Goal: Task Accomplishment & Management: Use online tool/utility

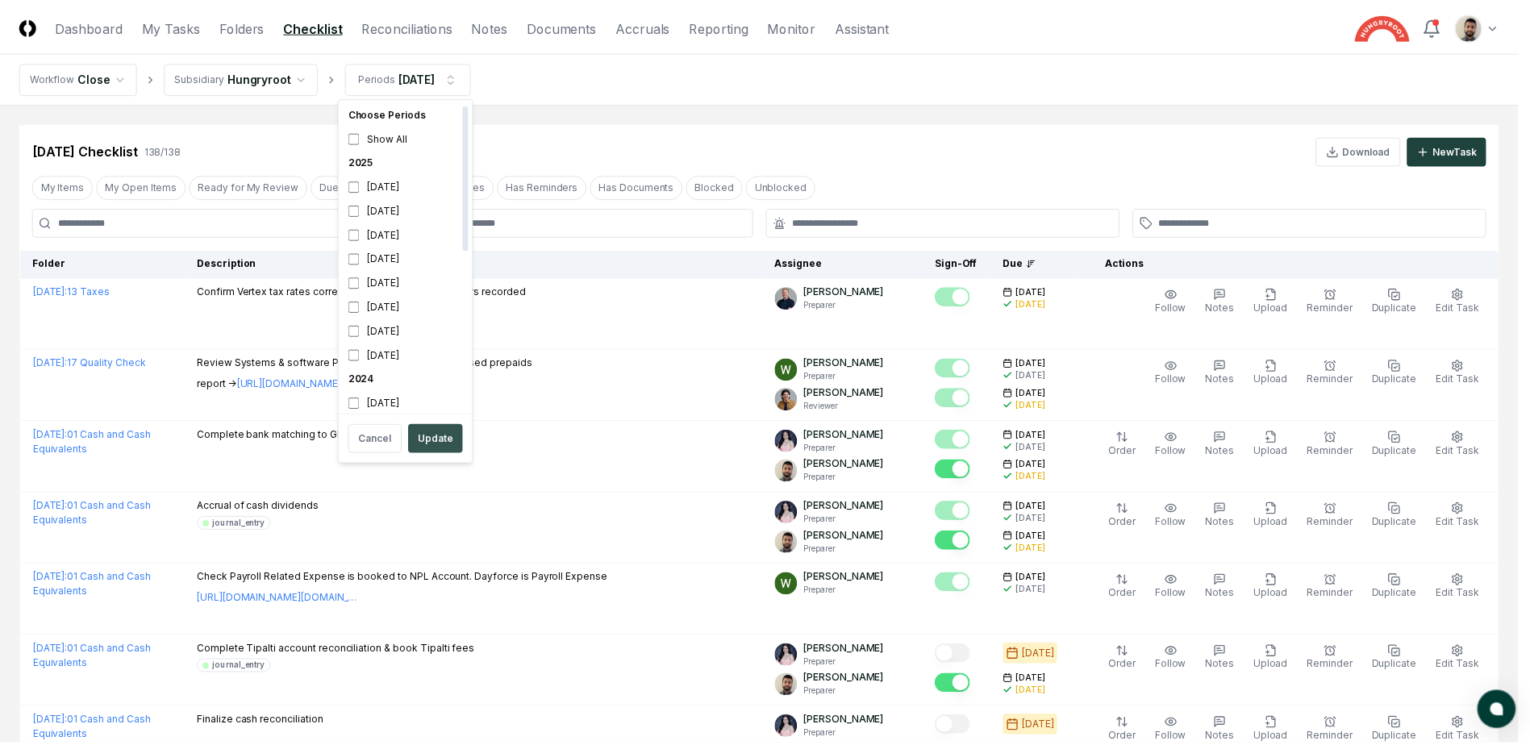
scroll to position [5, 0]
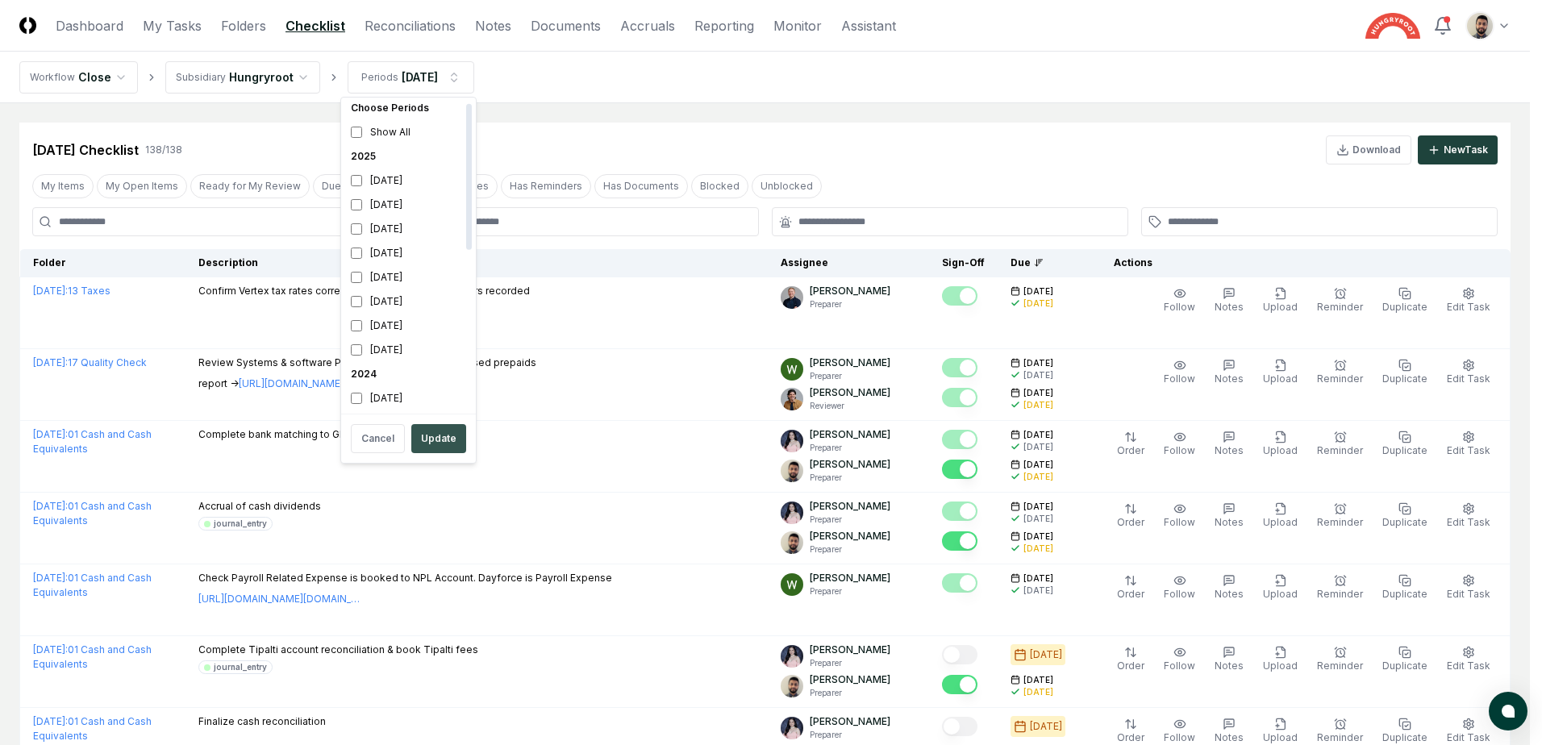
click at [444, 434] on button "Update" at bounding box center [438, 438] width 55 height 29
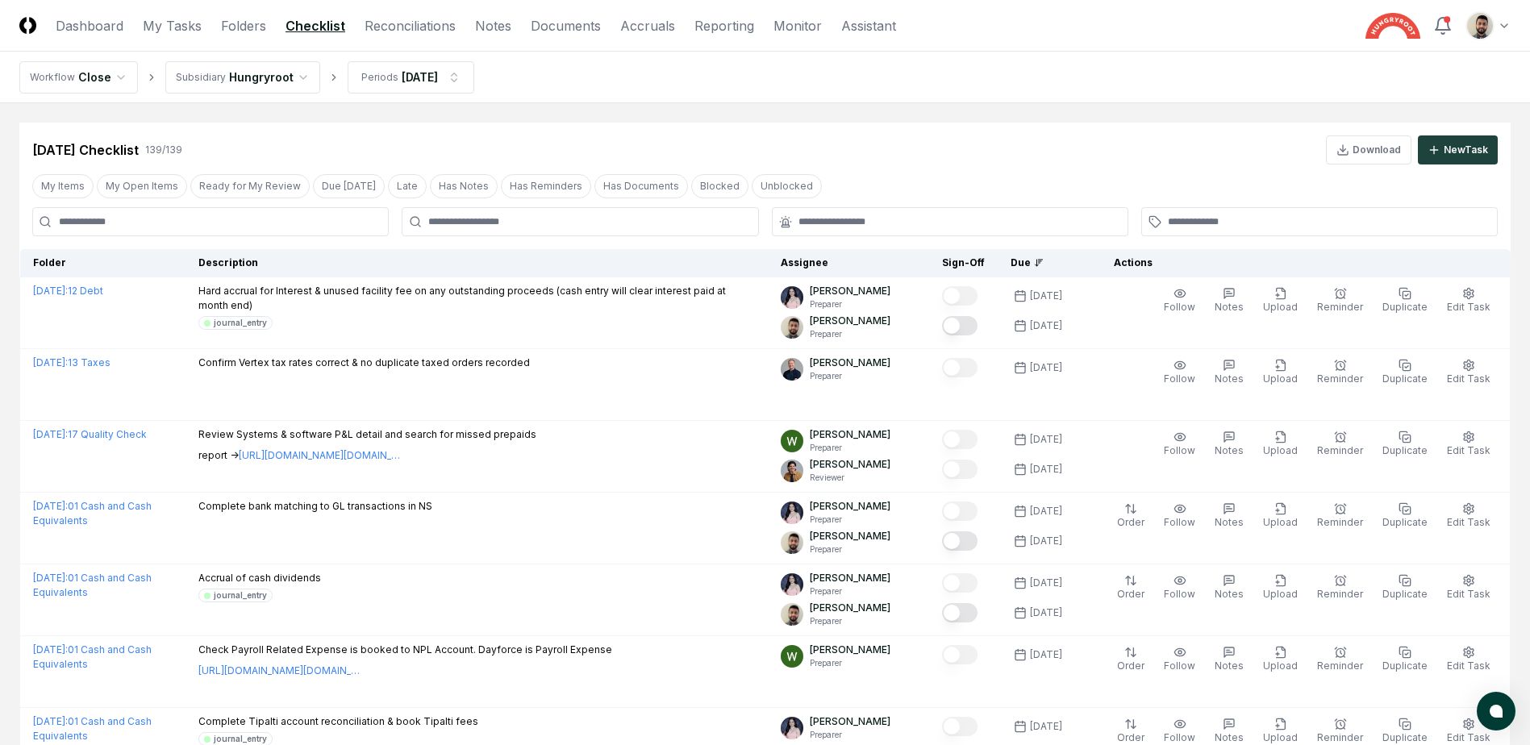
click at [530, 214] on div at bounding box center [580, 221] width 356 height 29
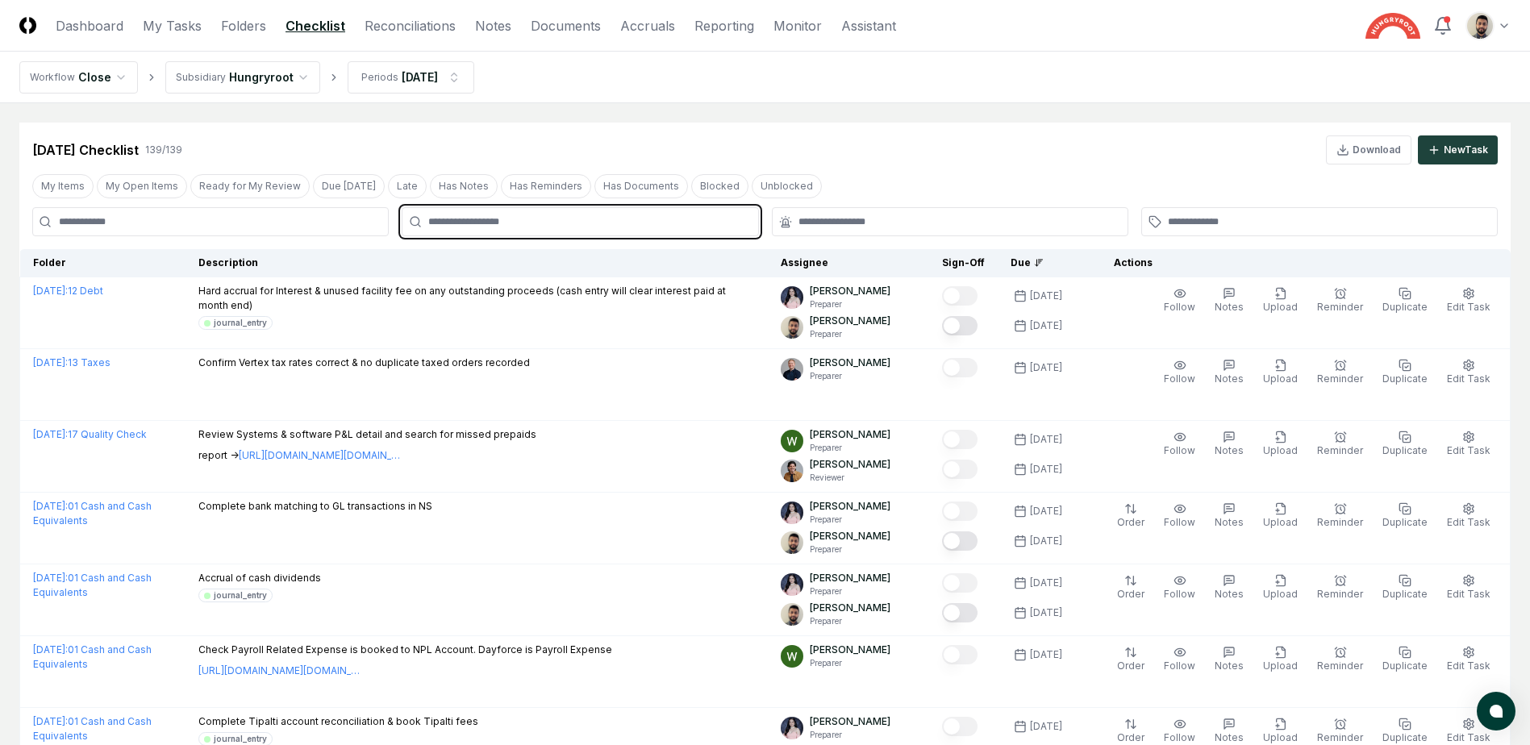
click at [518, 221] on input "text" at bounding box center [587, 221] width 319 height 15
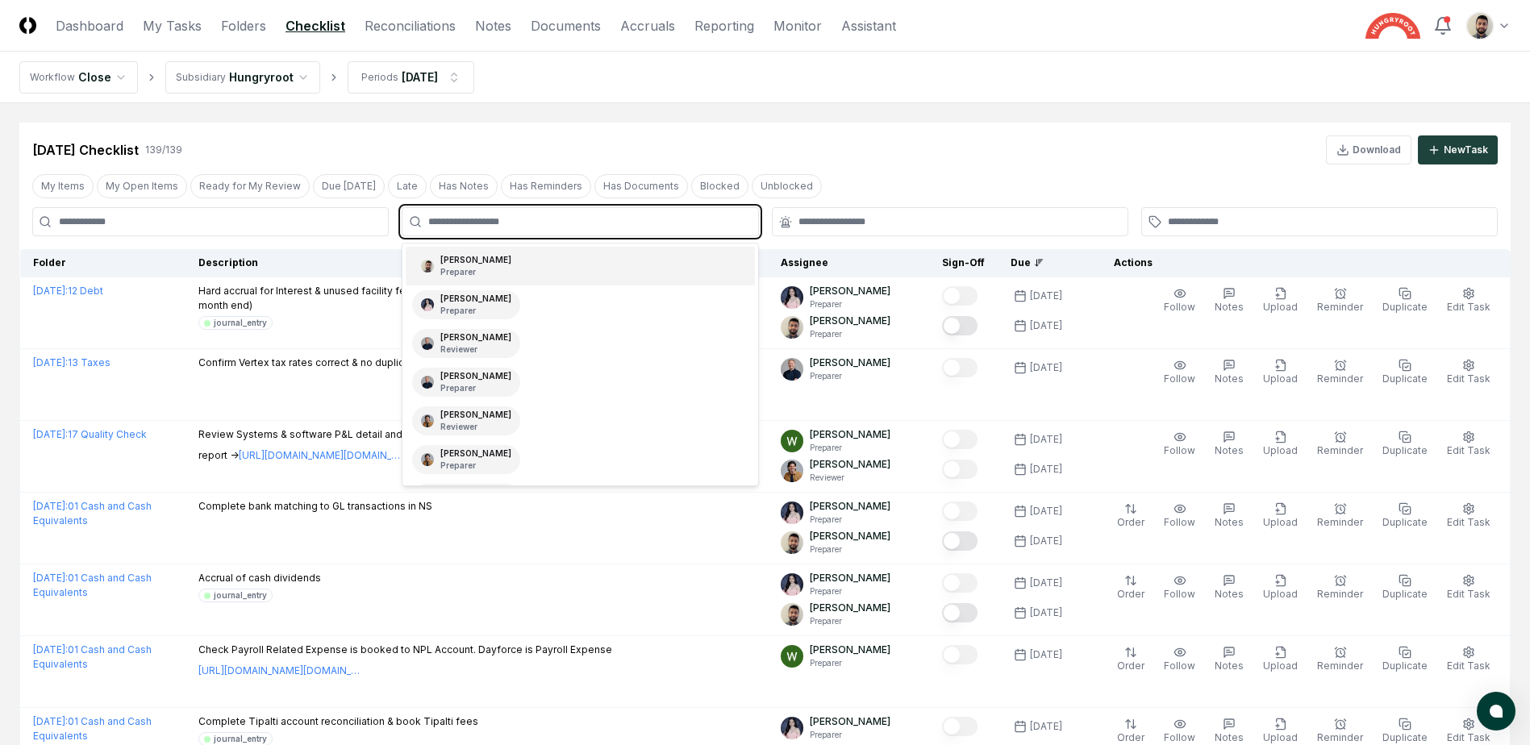
click at [504, 272] on div "Imran Elahi Preparer" at bounding box center [580, 266] width 348 height 39
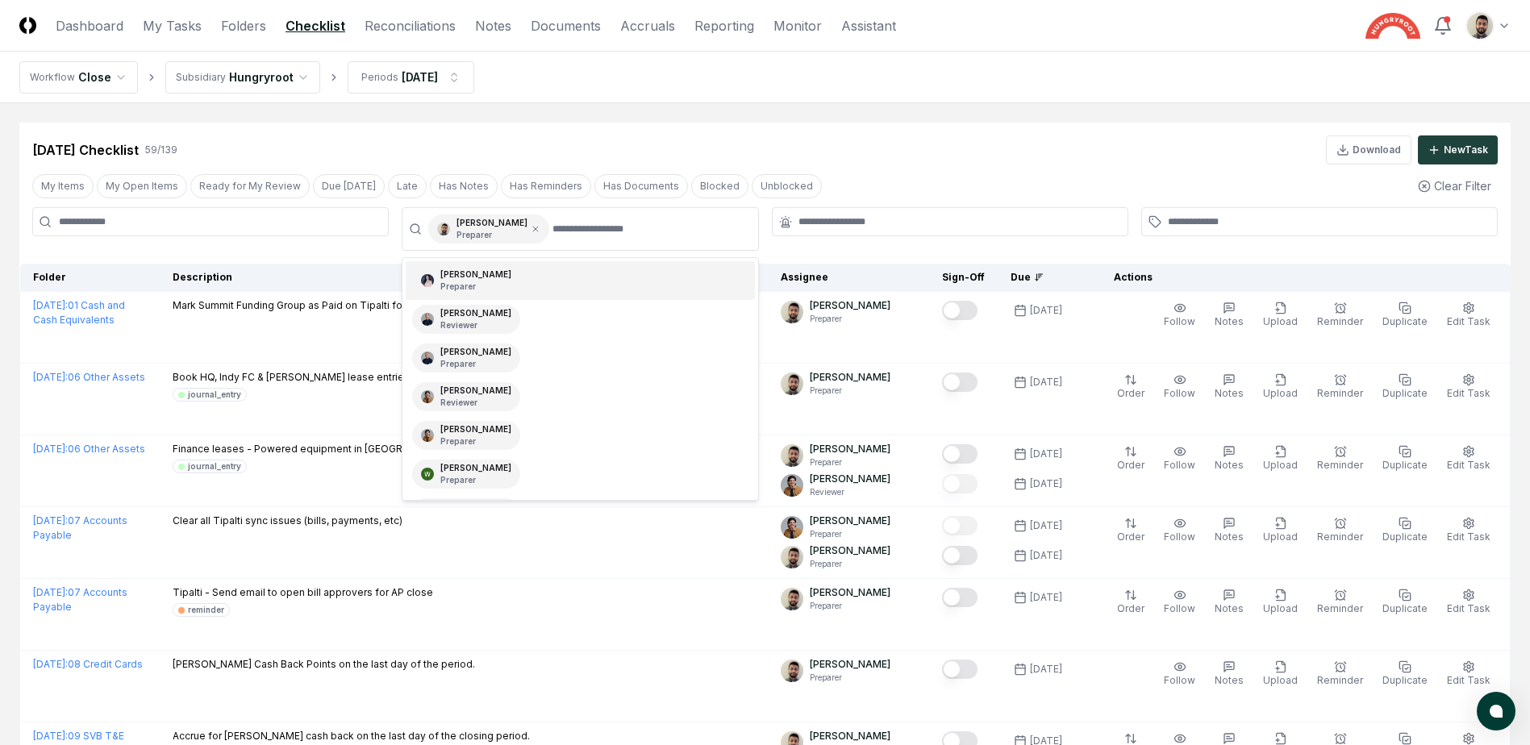
click at [735, 143] on div "Aug 2025 Checklist 59 / 139 Download New Task" at bounding box center [764, 149] width 1465 height 29
